Goal: Task Accomplishment & Management: Use online tool/utility

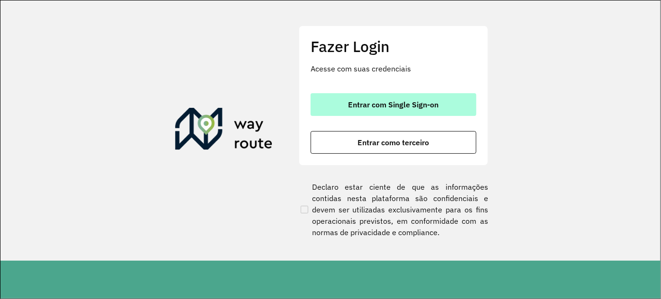
click at [371, 104] on span "Entrar com Single Sign-on" at bounding box center [394, 105] width 90 height 8
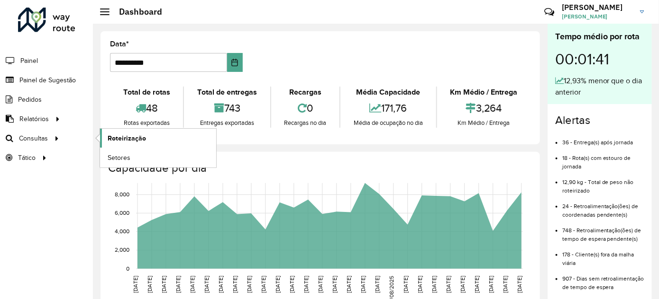
click at [154, 136] on link "Roteirização" at bounding box center [158, 138] width 116 height 19
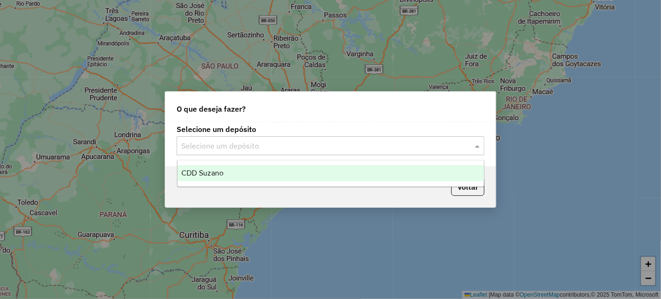
click at [361, 151] on input "text" at bounding box center [321, 146] width 280 height 11
click at [328, 167] on div "CDD Suzano" at bounding box center [331, 173] width 307 height 16
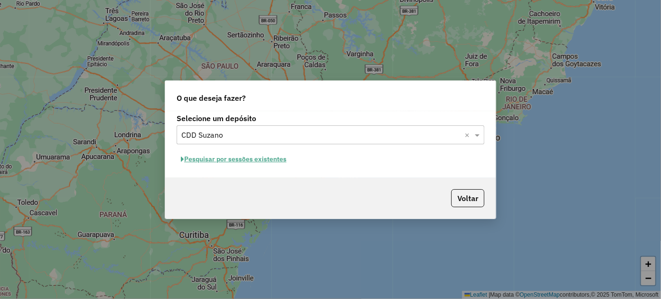
click at [225, 161] on button "Pesquisar por sessões existentes" at bounding box center [234, 159] width 114 height 15
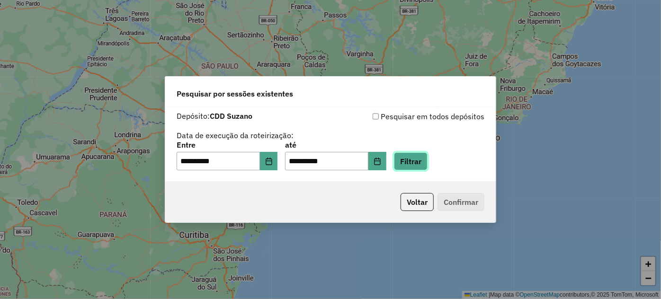
click at [416, 161] on button "Filtrar" at bounding box center [411, 162] width 34 height 18
click at [416, 161] on hb-app "**********" at bounding box center [330, 149] width 661 height 299
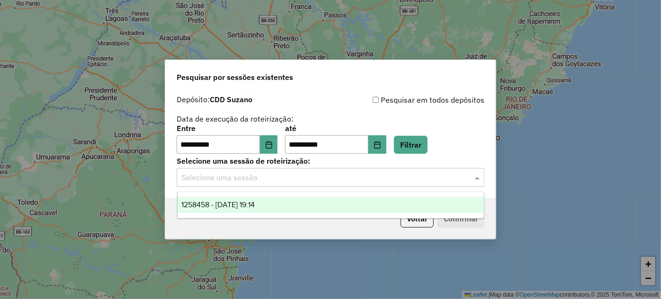
click at [281, 176] on input "text" at bounding box center [321, 177] width 280 height 11
click at [249, 208] on span "1258458 - 03/09/2025 19:14" at bounding box center [218, 205] width 74 height 8
click at [249, 208] on div "Voltar Confirmar" at bounding box center [330, 219] width 331 height 41
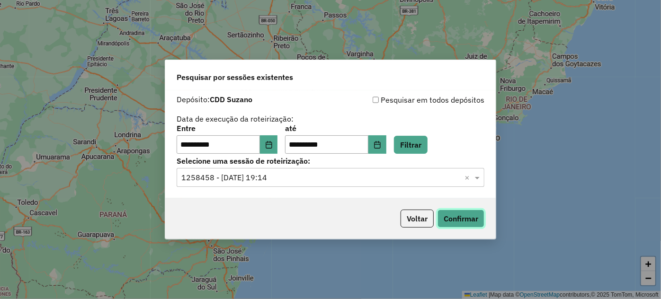
click at [467, 217] on button "Confirmar" at bounding box center [461, 219] width 47 height 18
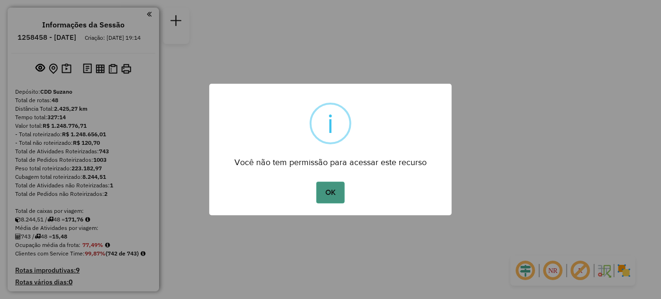
click at [328, 192] on button "OK" at bounding box center [330, 193] width 28 height 22
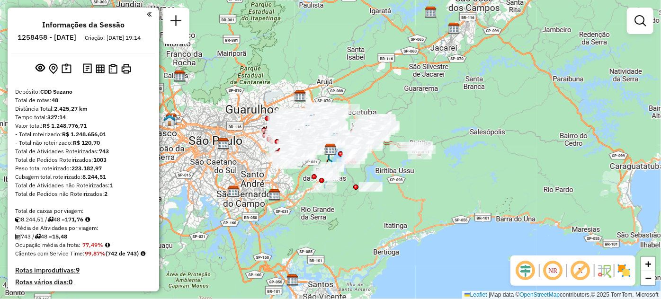
scroll to position [2309, 0]
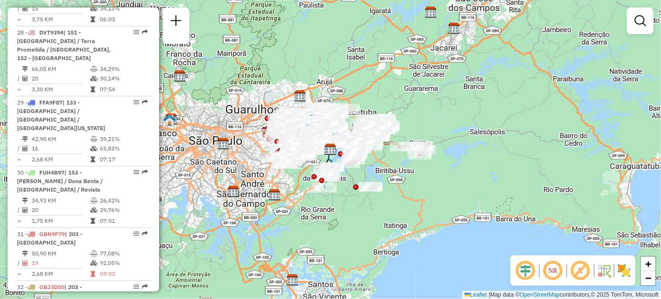
select select "**********"
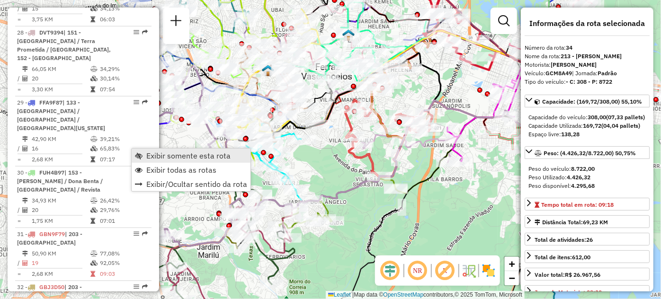
click at [139, 155] on span "Exibir somente esta rota" at bounding box center [139, 156] width 8 height 8
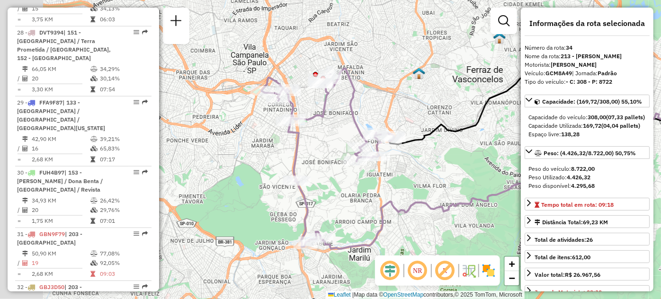
drag, startPoint x: 233, startPoint y: 195, endPoint x: 381, endPoint y: 198, distance: 147.9
click at [381, 198] on div "Janela de atendimento Grade de atendimento Capacidade Transportadoras Veículos …" at bounding box center [330, 149] width 661 height 299
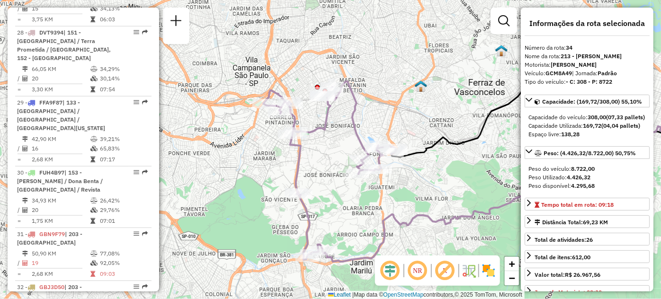
drag, startPoint x: 329, startPoint y: 178, endPoint x: 331, endPoint y: 190, distance: 12.9
click at [331, 190] on div "Janela de atendimento Grade de atendimento Capacidade Transportadoras Veículos …" at bounding box center [330, 149] width 661 height 299
